Goal: Task Accomplishment & Management: Use online tool/utility

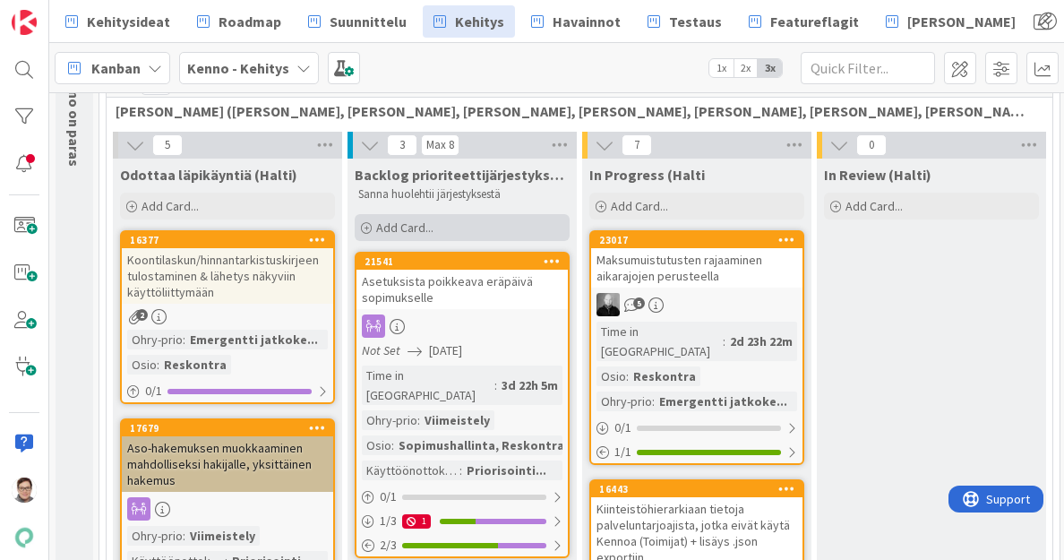
scroll to position [152, 0]
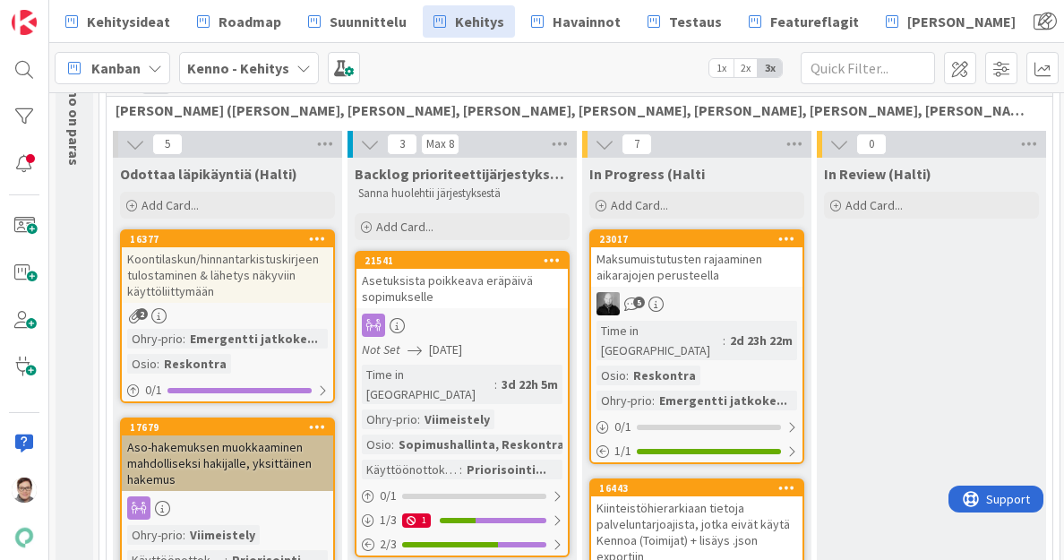
click at [444, 385] on div "Time in Column : 3d 22h 5m Ohry-prio : Viimeistely Osio : Sopimushallinta, Resk…" at bounding box center [462, 422] width 201 height 115
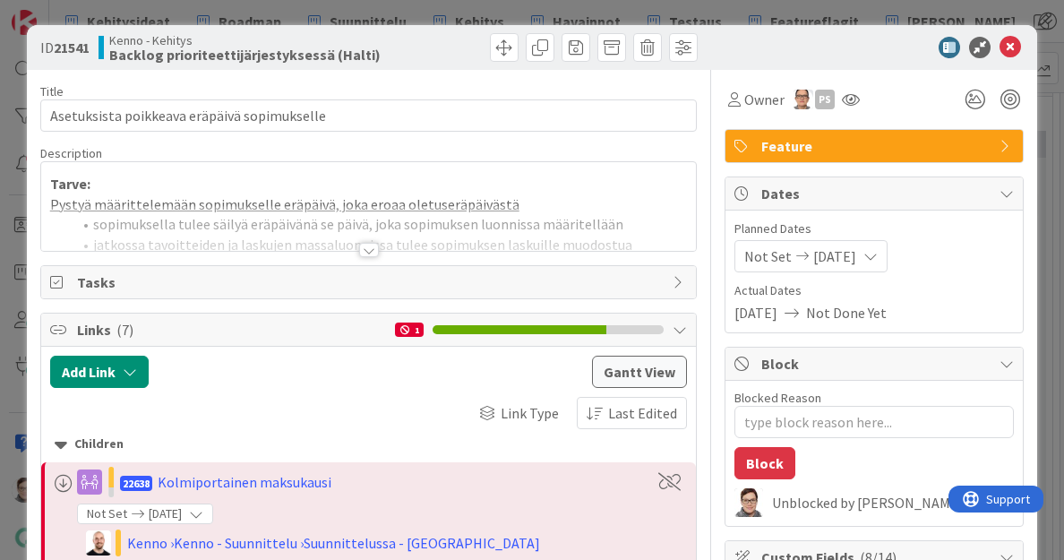
type textarea "x"
click at [1000, 47] on icon at bounding box center [1011, 48] width 22 height 22
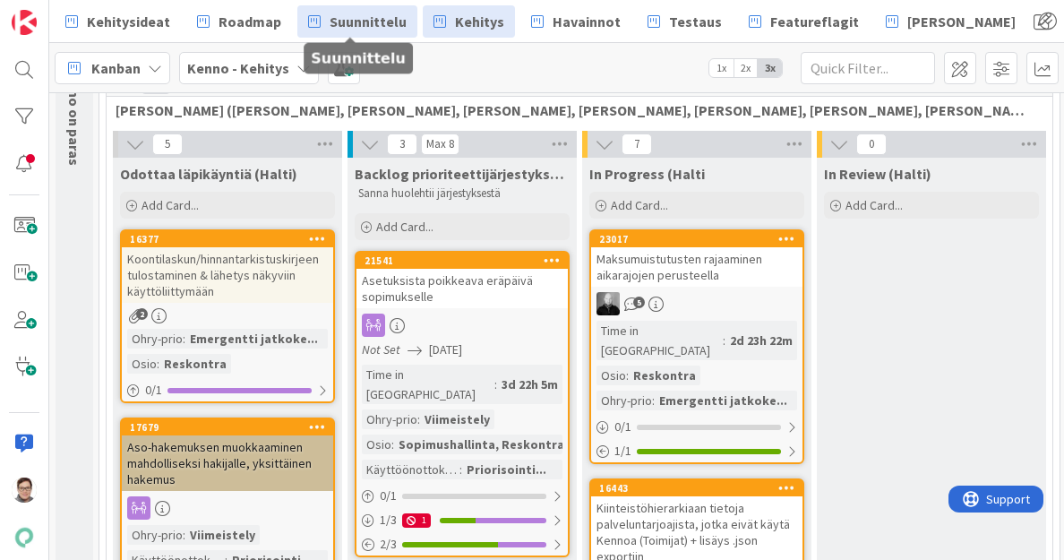
click at [369, 18] on span "Suunnittelu" at bounding box center [368, 22] width 77 height 22
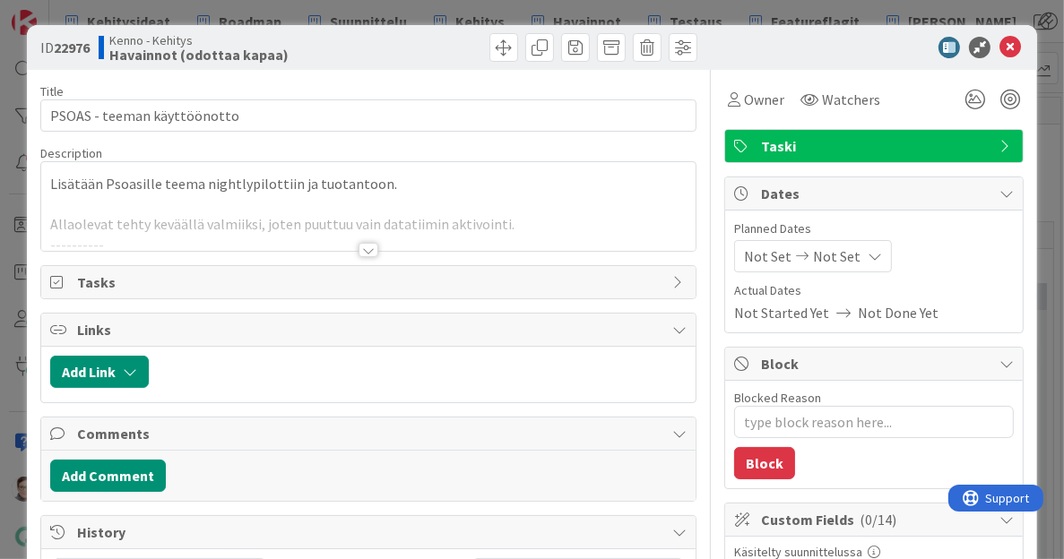
type textarea "x"
click at [597, 56] on span at bounding box center [611, 47] width 29 height 29
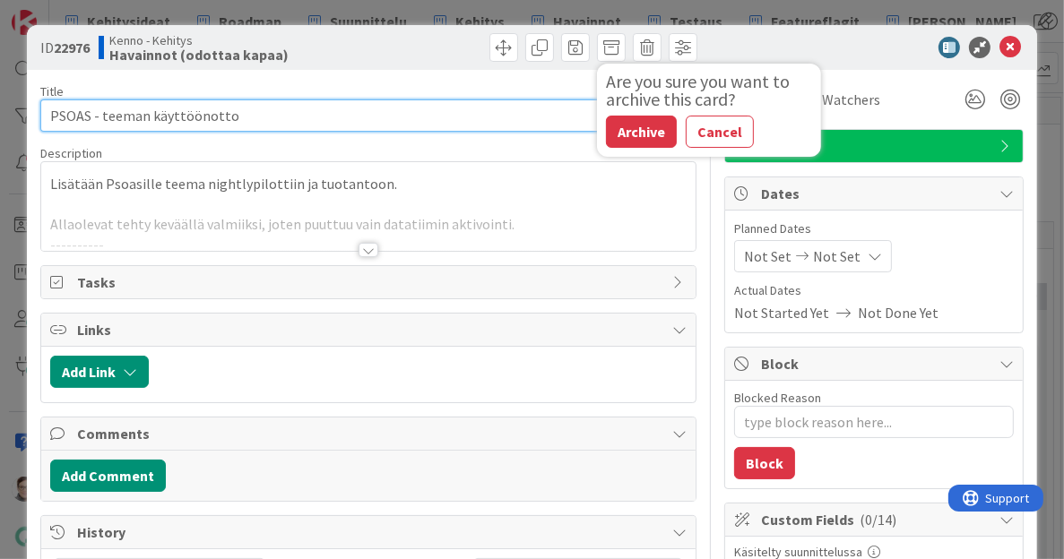
click at [490, 112] on input "PSOAS - teeman käyttöönotto" at bounding box center [368, 115] width 657 height 32
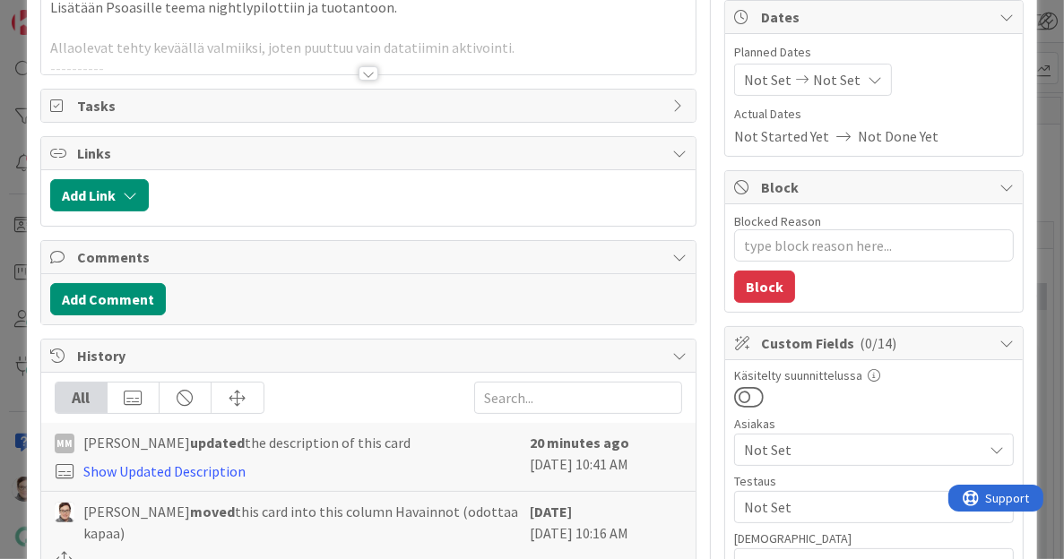
scroll to position [188, 0]
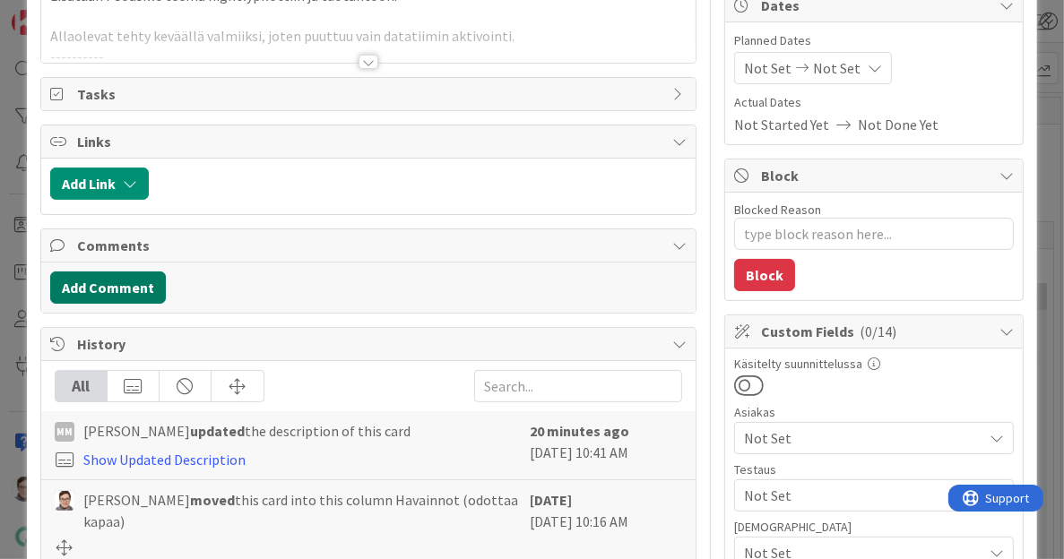
click at [124, 289] on button "Add Comment" at bounding box center [108, 287] width 116 height 32
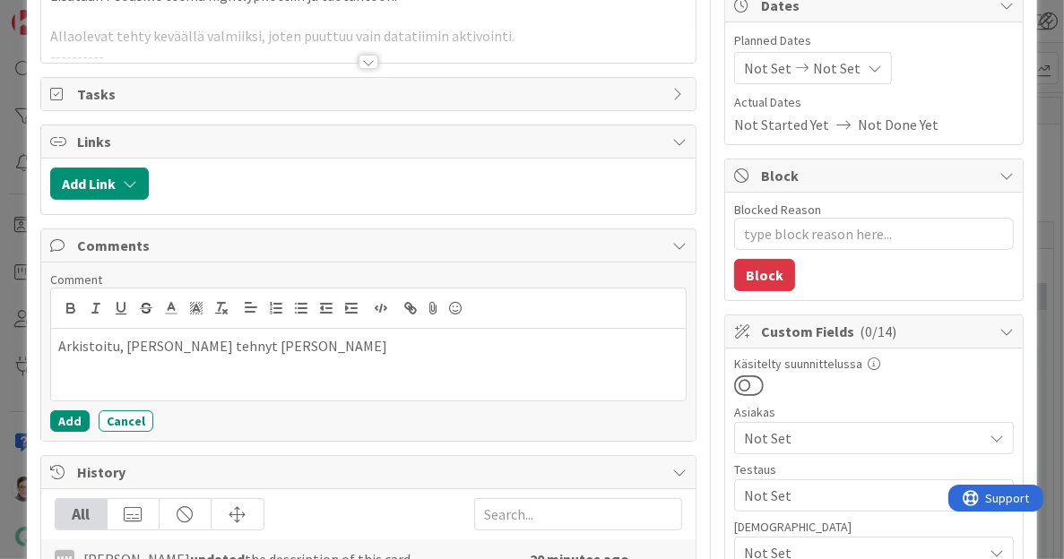
click at [237, 343] on p "Arkistoitu, Minna tehnyt uudne kortin" at bounding box center [368, 346] width 621 height 21
click at [70, 410] on button "Add" at bounding box center [69, 421] width 39 height 22
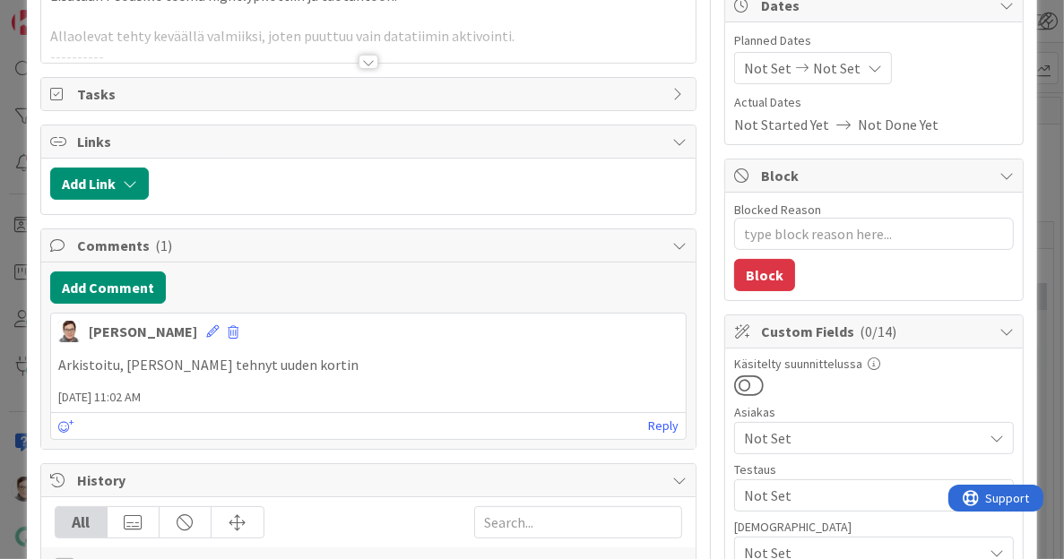
scroll to position [0, 0]
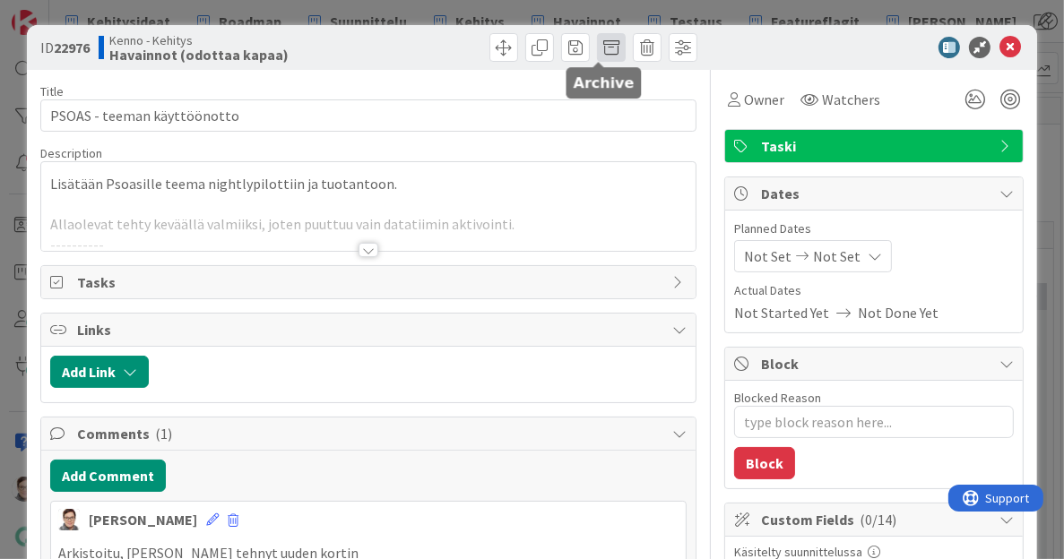
click at [600, 42] on span at bounding box center [611, 47] width 29 height 29
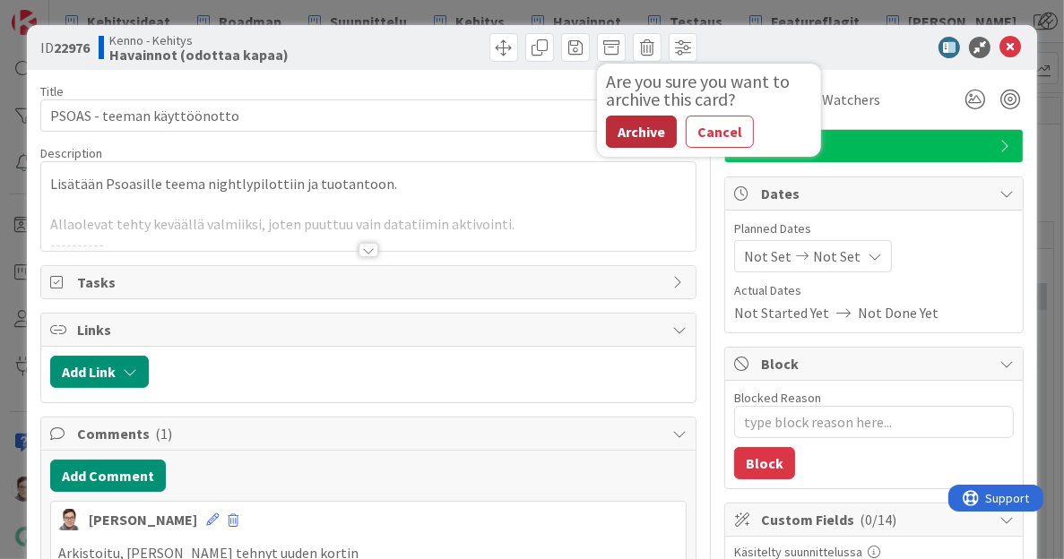
click at [636, 122] on button "Archive" at bounding box center [641, 132] width 71 height 32
type textarea "x"
